Goal: Navigation & Orientation: Find specific page/section

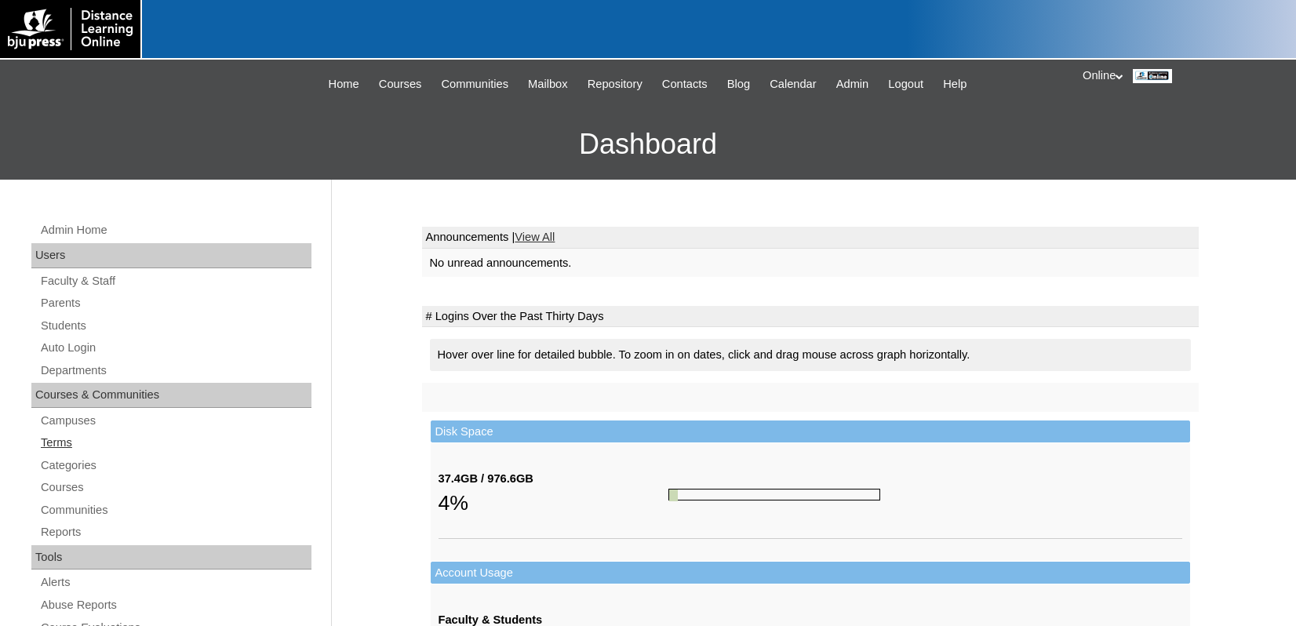
click at [66, 441] on link "Terms" at bounding box center [175, 443] width 272 height 20
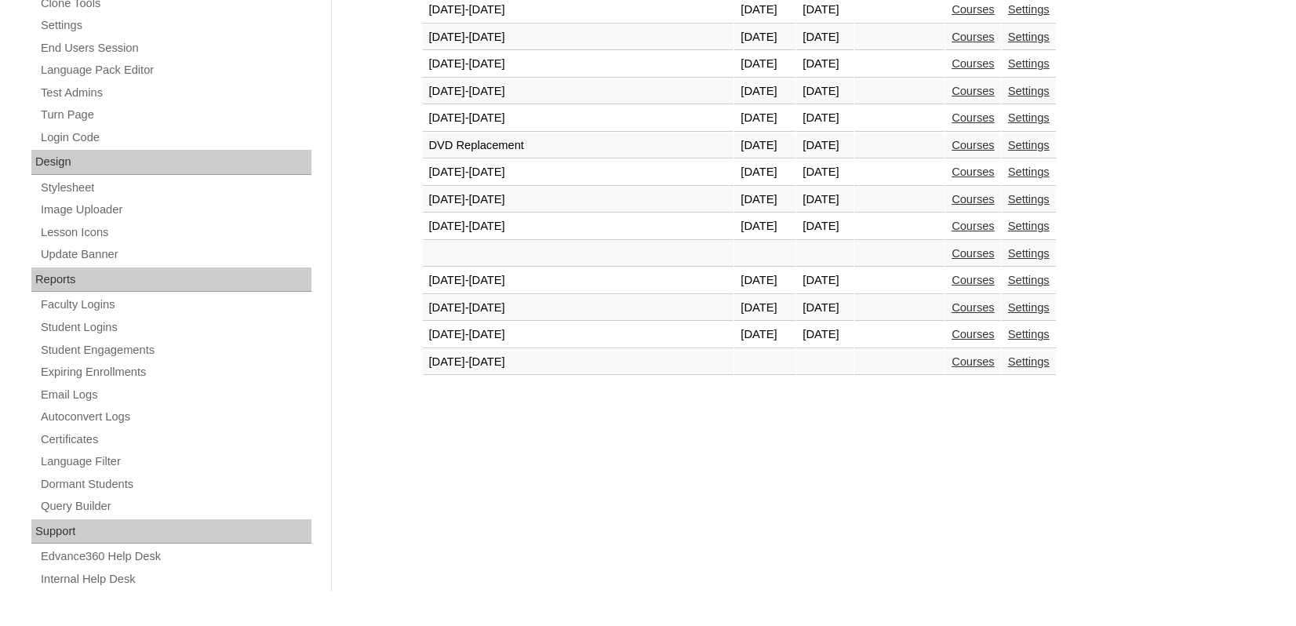
scroll to position [675, 0]
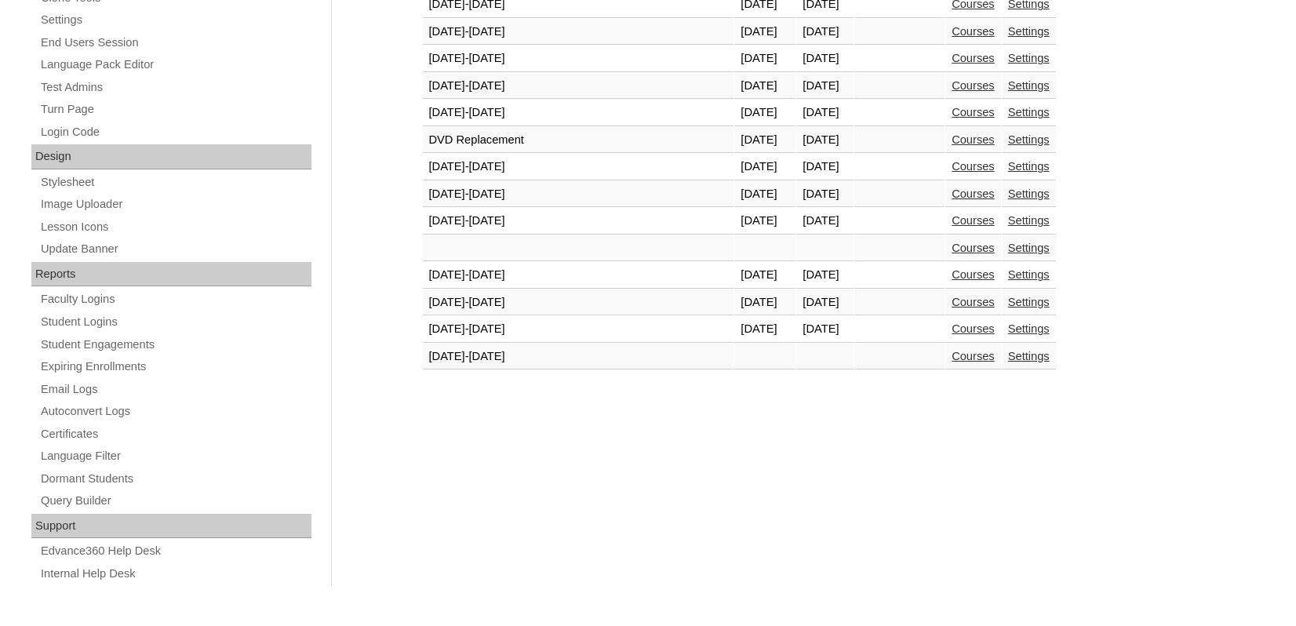
click at [952, 329] on link "Courses" at bounding box center [973, 329] width 43 height 13
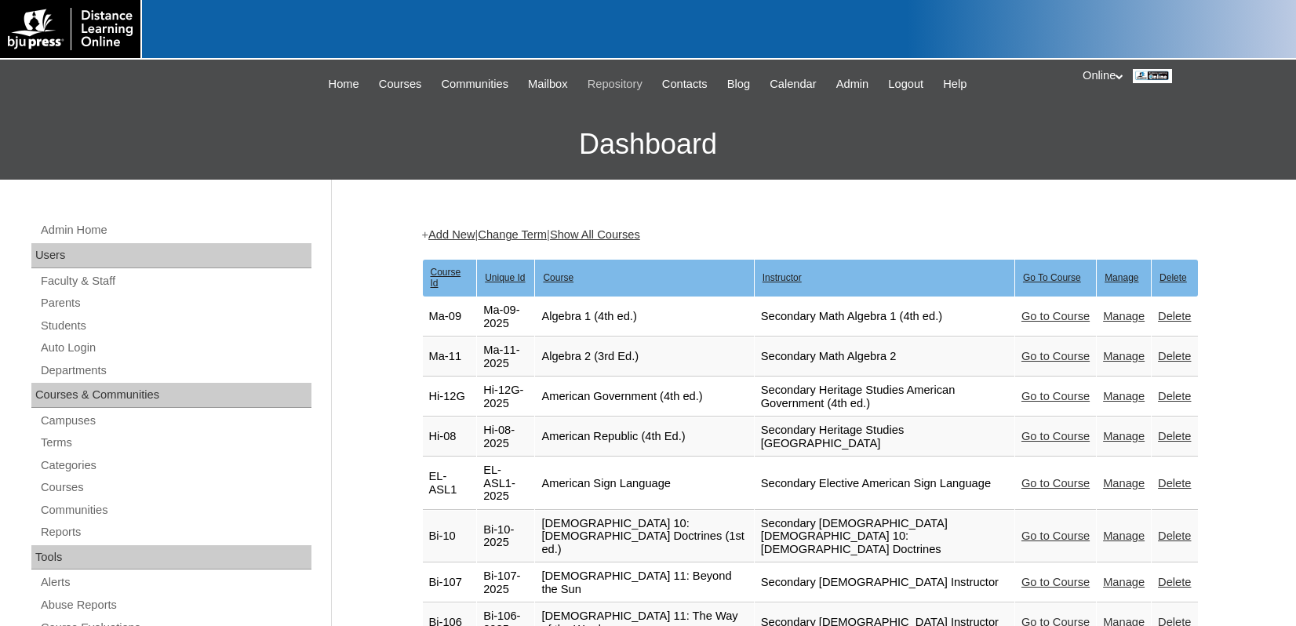
click at [599, 80] on span "Repository" at bounding box center [615, 84] width 55 height 18
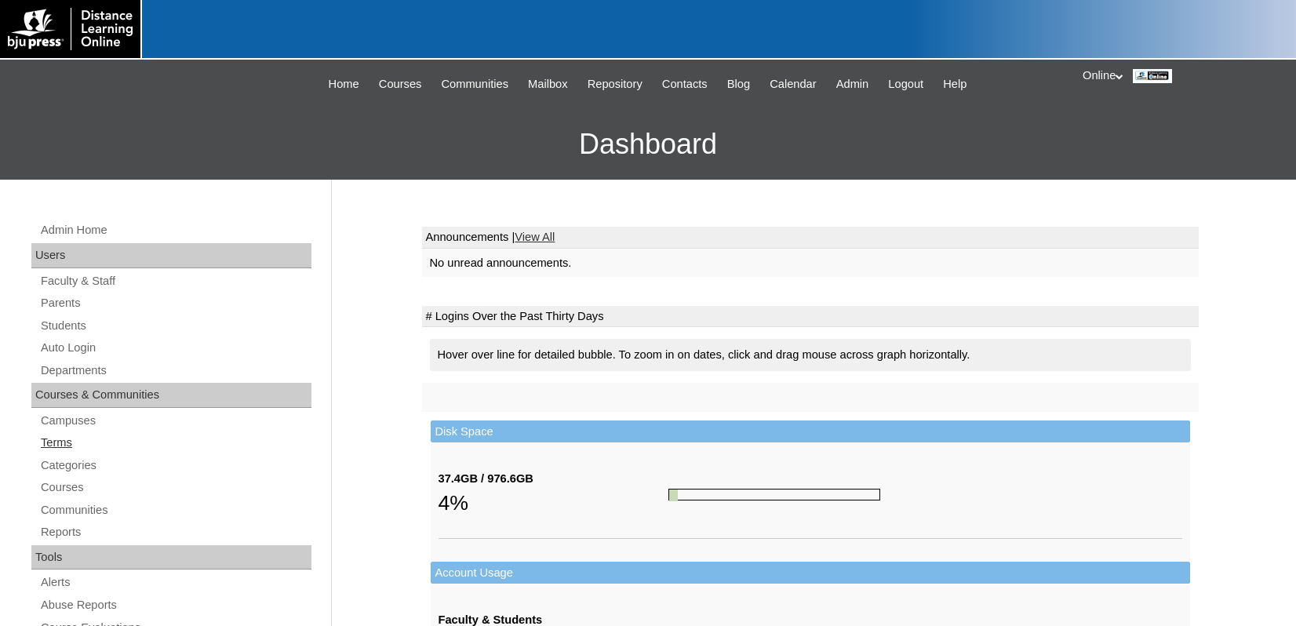
click at [71, 444] on link "Terms" at bounding box center [175, 443] width 272 height 20
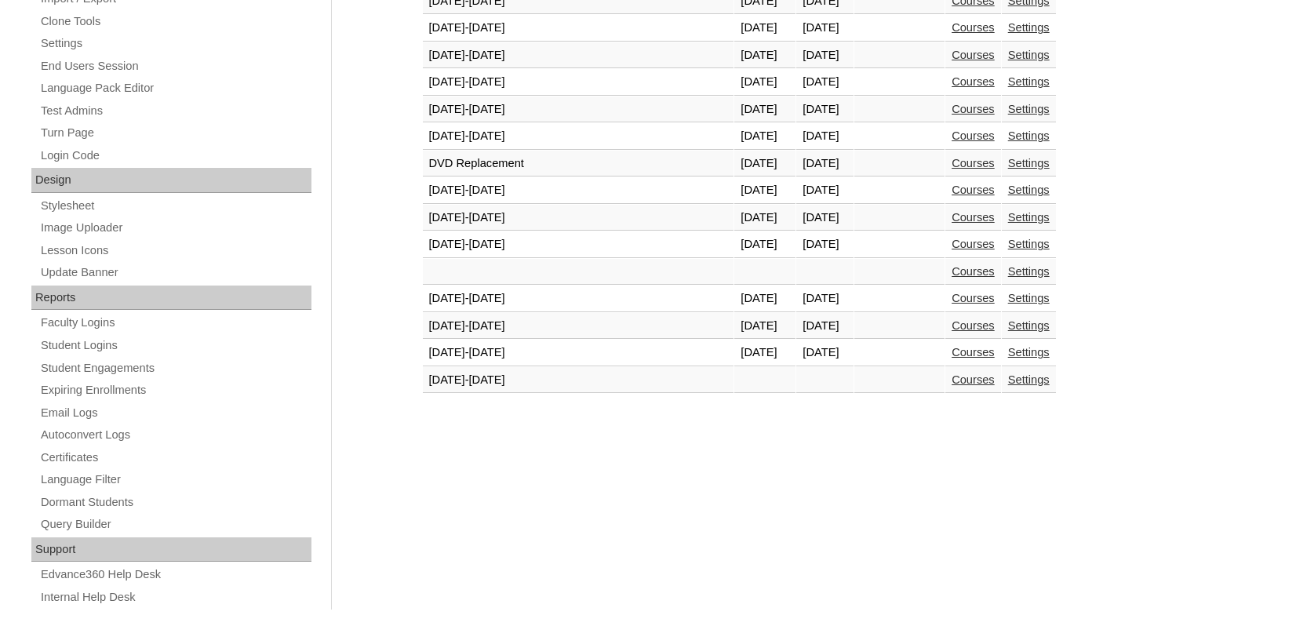
scroll to position [675, 0]
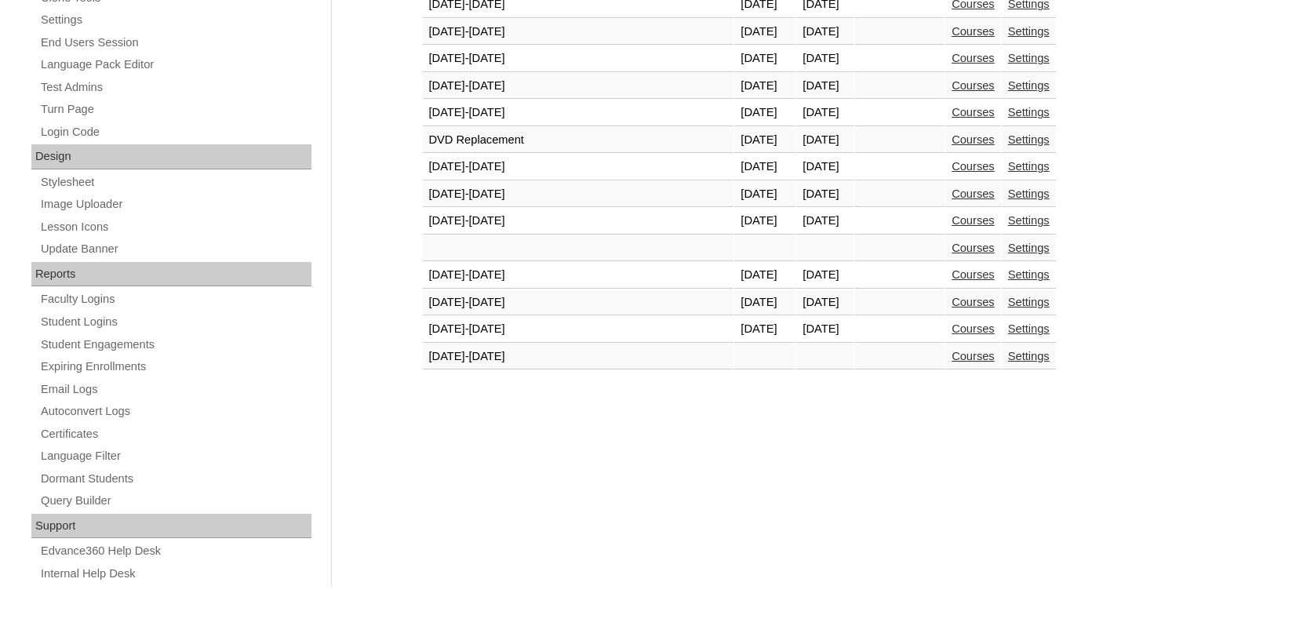
click at [952, 330] on link "Courses" at bounding box center [973, 329] width 43 height 13
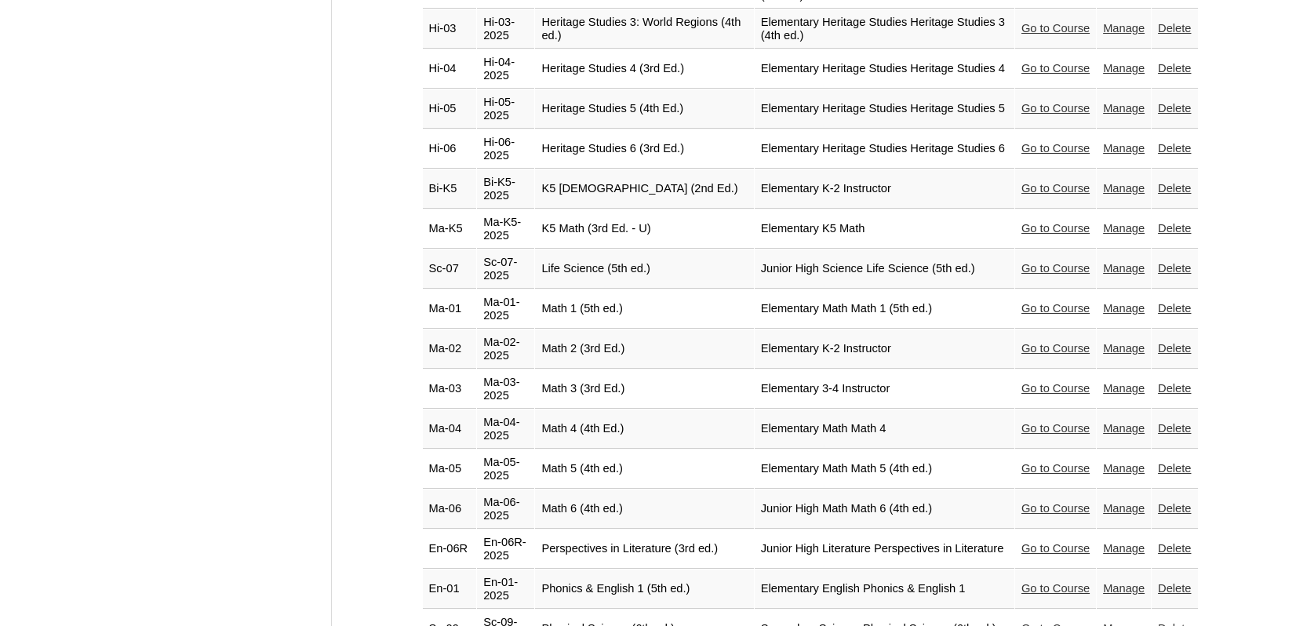
scroll to position [2511, 0]
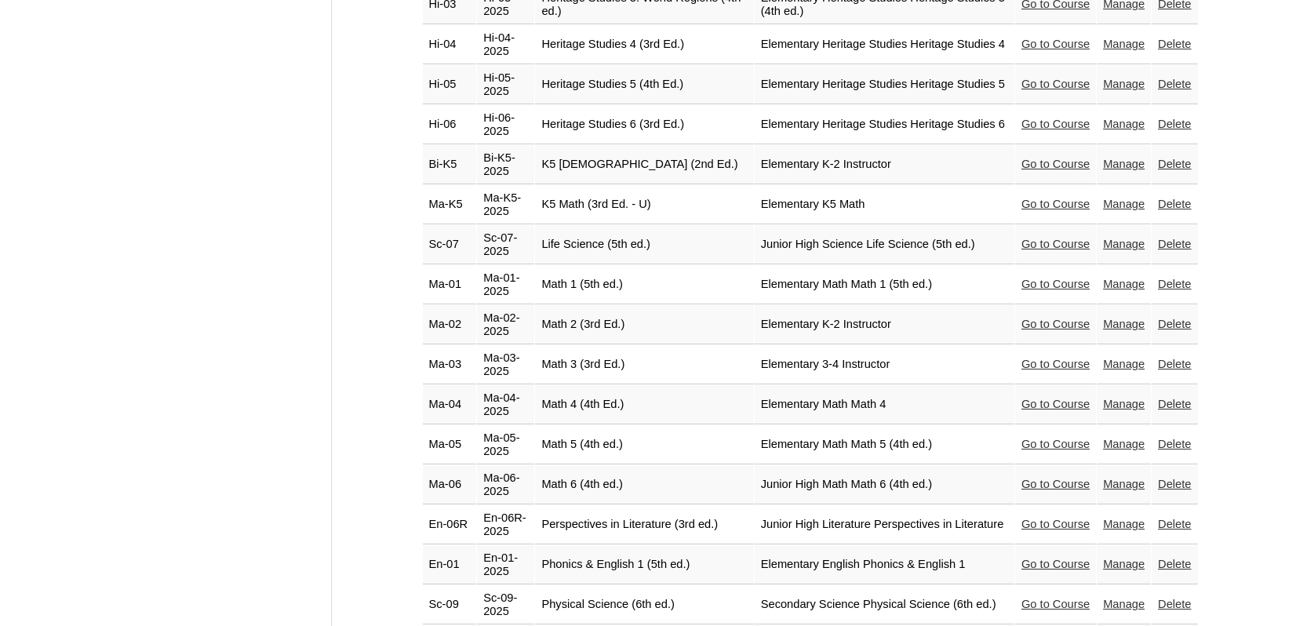
click at [1034, 478] on link "Go to Course" at bounding box center [1056, 484] width 68 height 13
